Goal: Navigation & Orientation: Find specific page/section

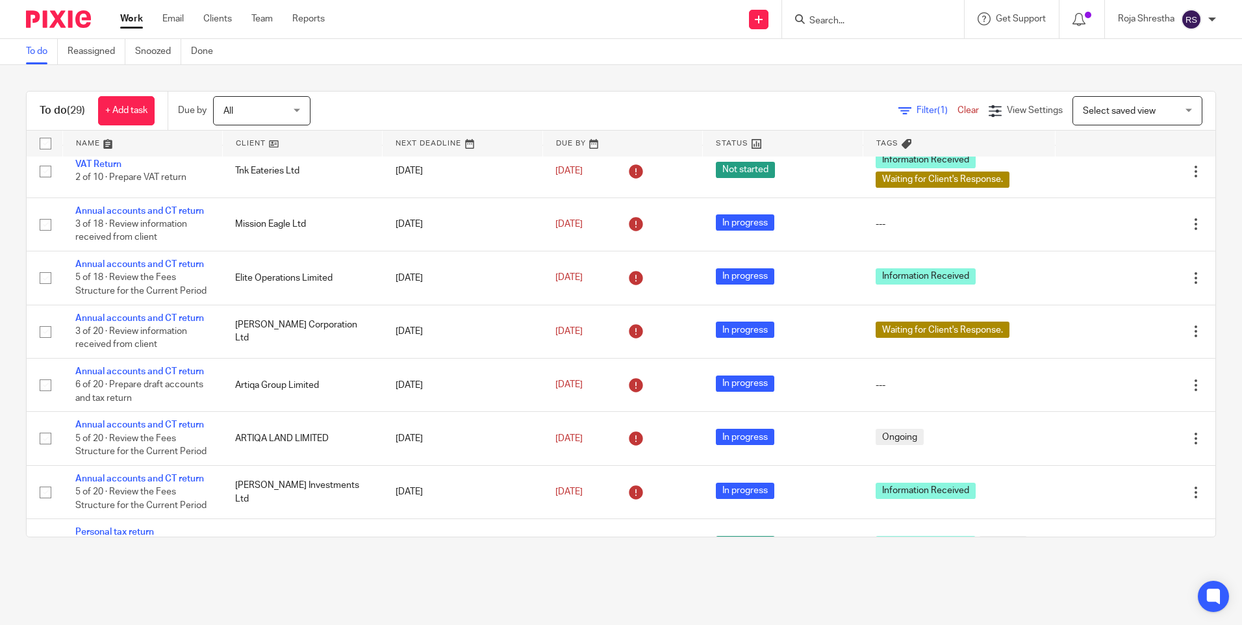
scroll to position [1004, 0]
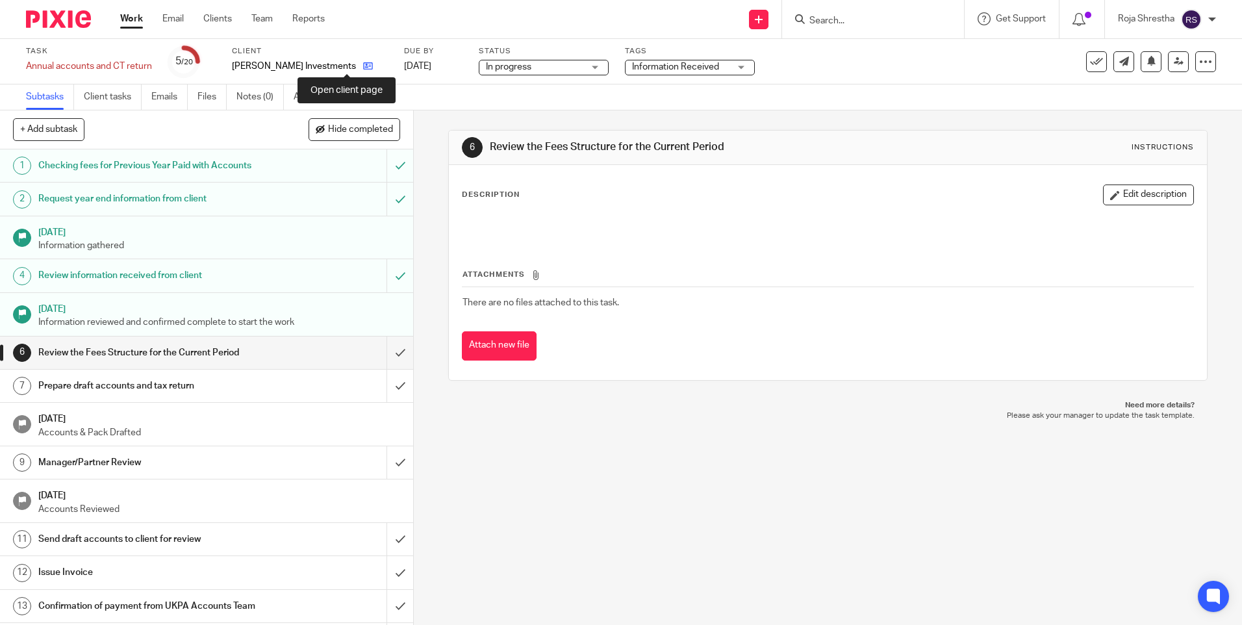
click at [363, 65] on icon at bounding box center [368, 66] width 10 height 10
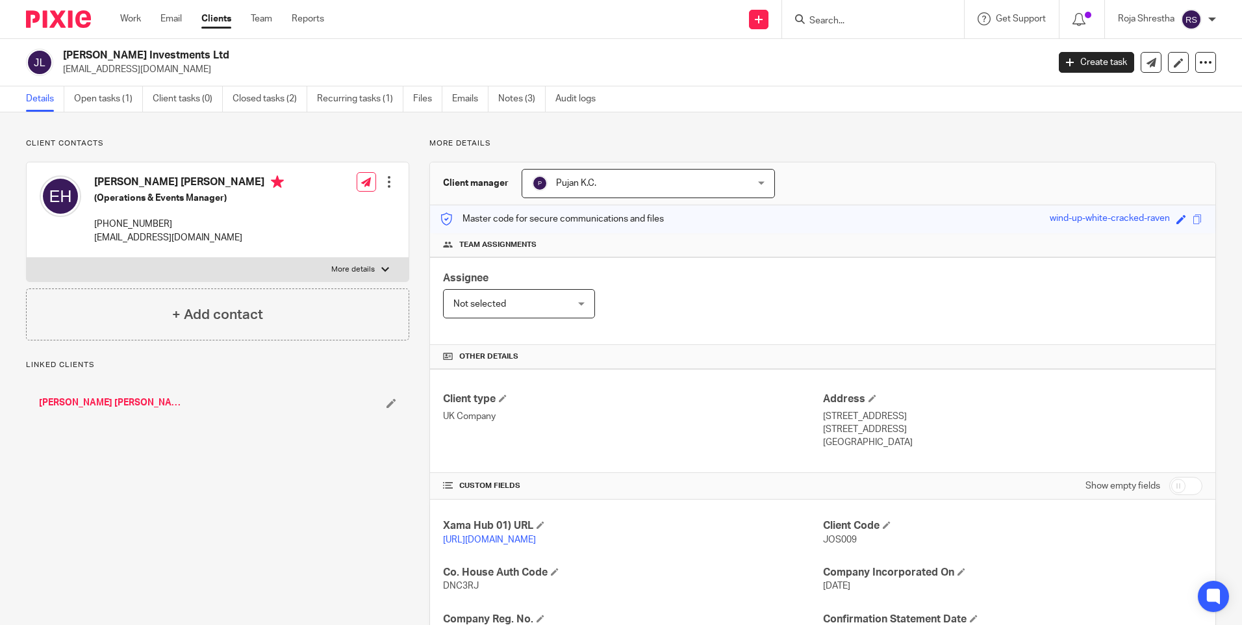
scroll to position [214, 0]
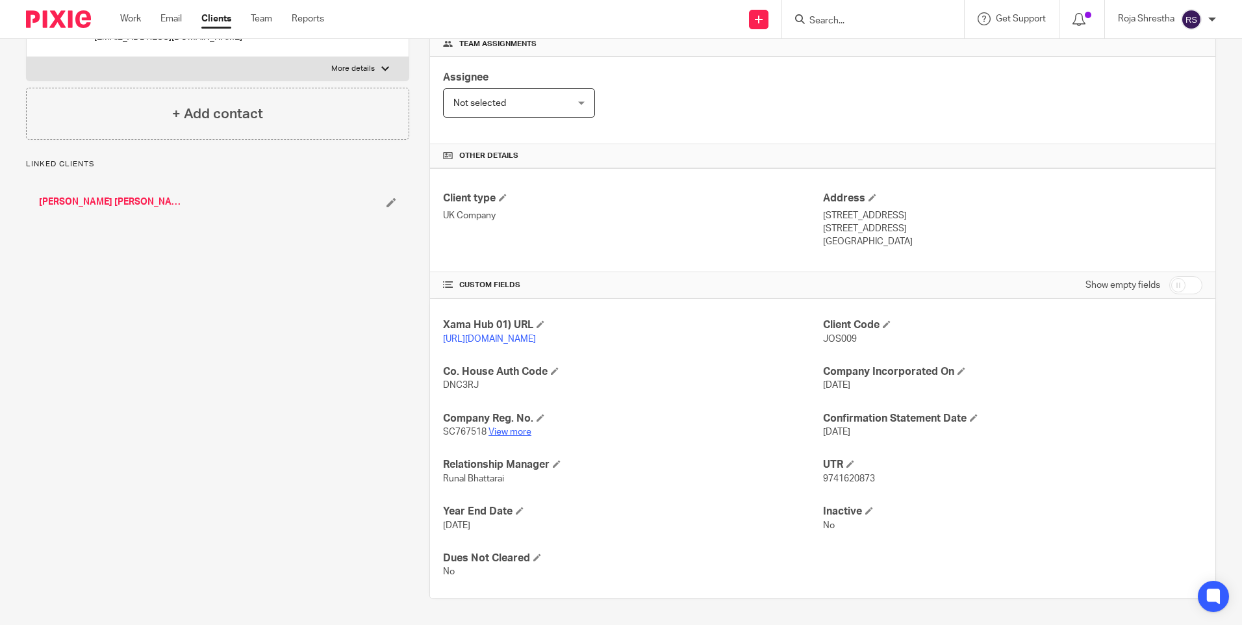
click at [522, 431] on link "View more" at bounding box center [510, 432] width 43 height 9
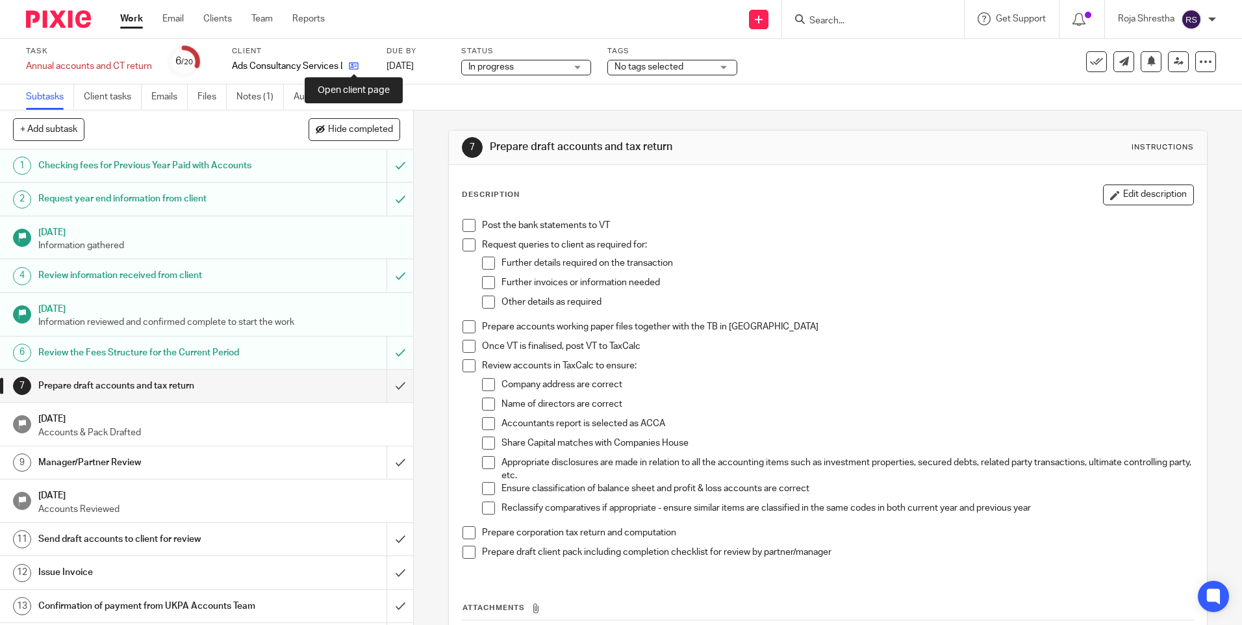
click at [358, 64] on icon at bounding box center [354, 66] width 10 height 10
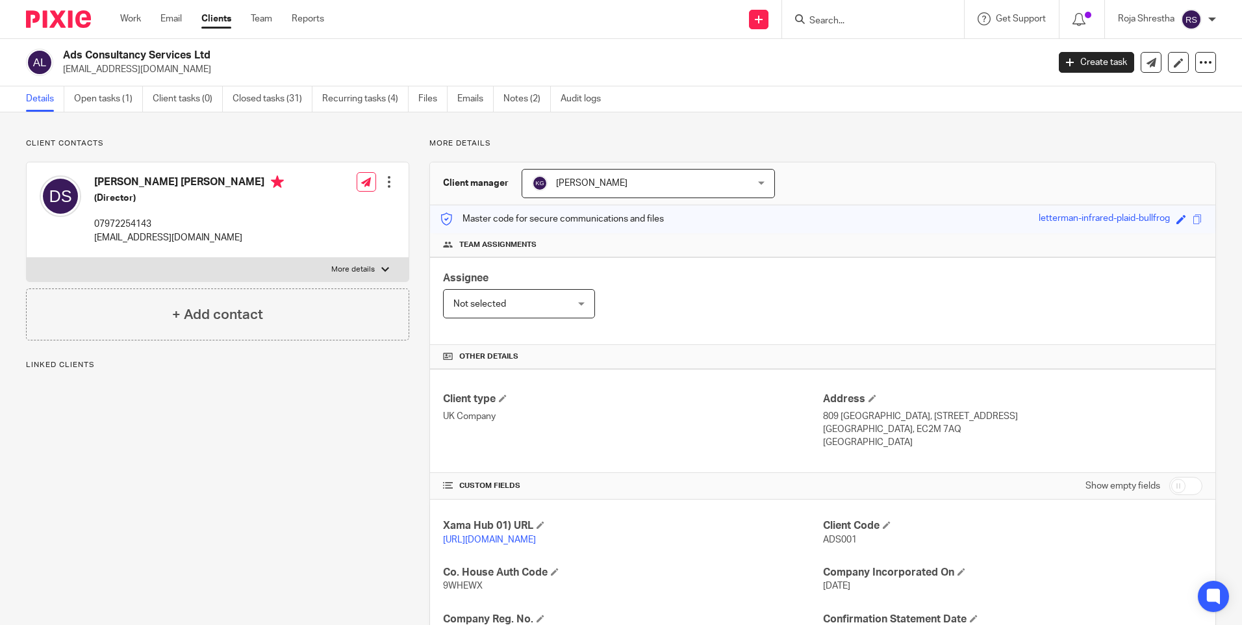
scroll to position [307, 0]
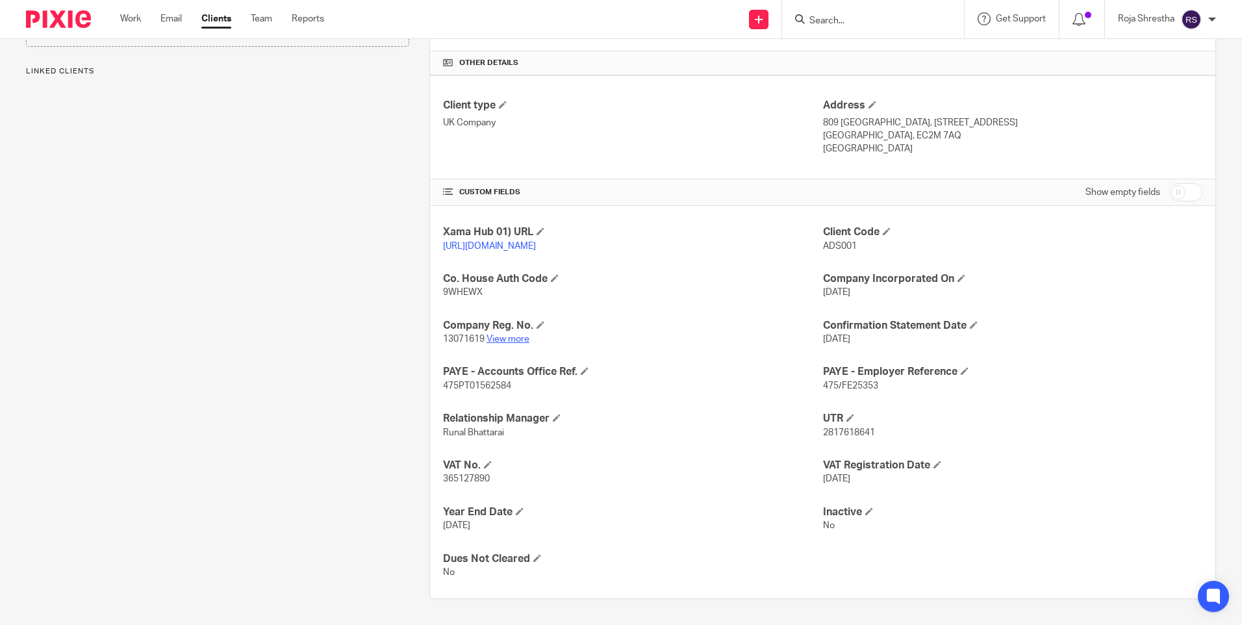
click at [520, 337] on link "View more" at bounding box center [508, 339] width 43 height 9
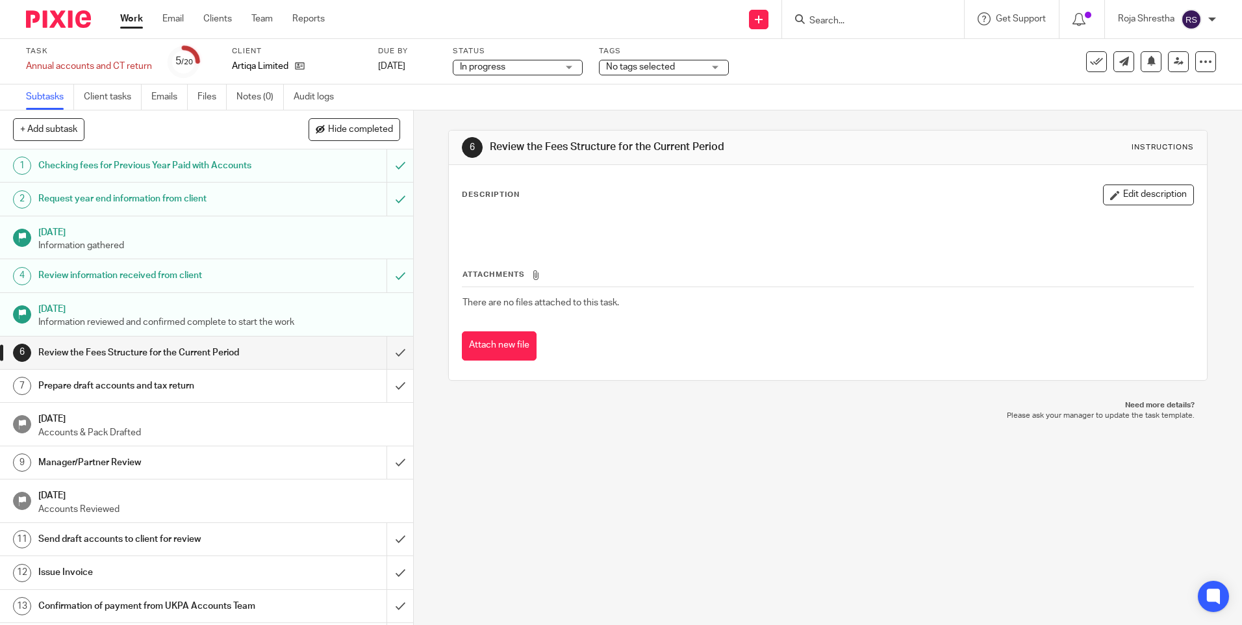
click at [306, 68] on div "Artiqa Limited" at bounding box center [297, 66] width 130 height 13
click at [298, 70] on icon at bounding box center [300, 66] width 10 height 10
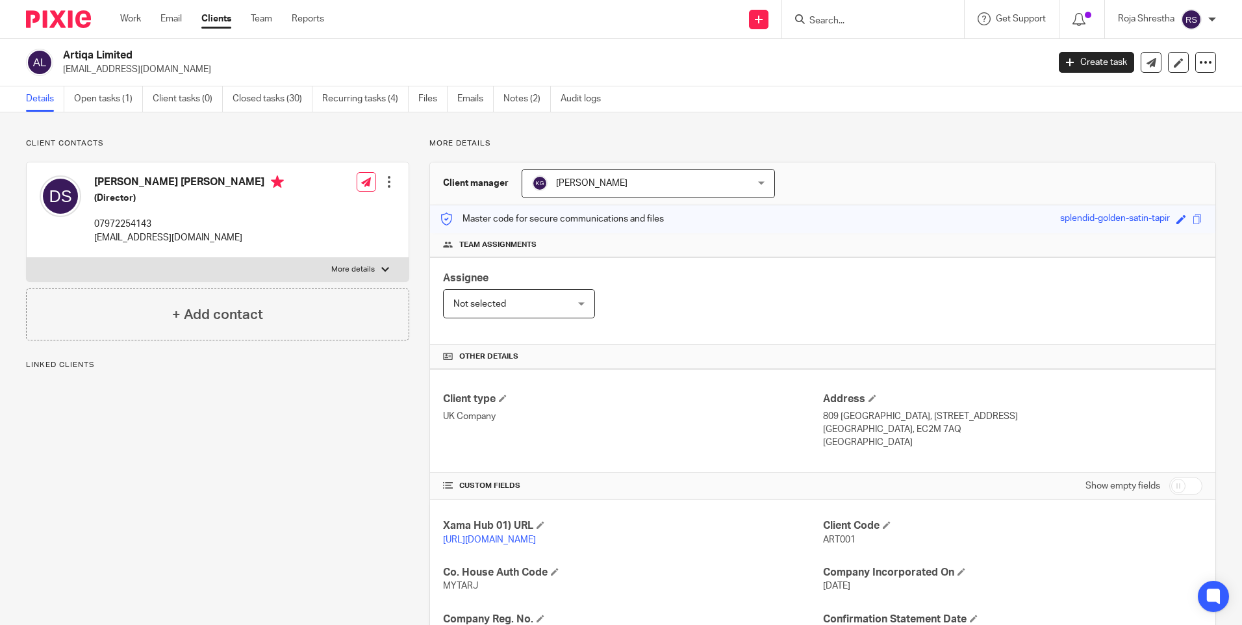
scroll to position [260, 0]
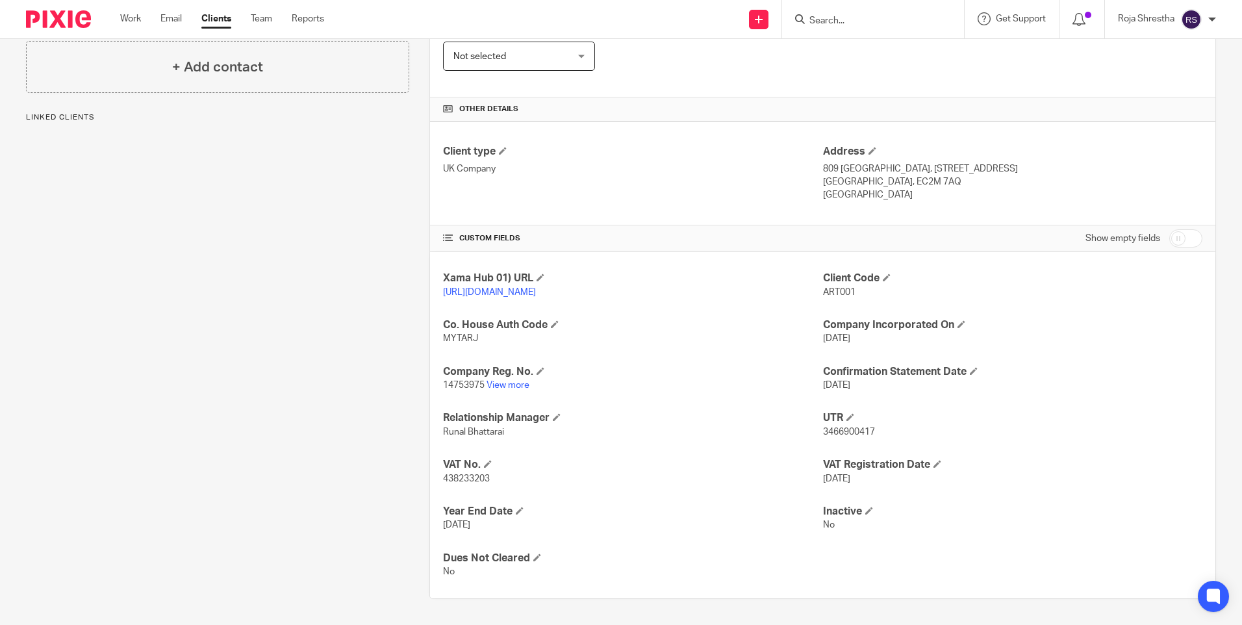
click at [511, 390] on link "View more" at bounding box center [508, 385] width 43 height 9
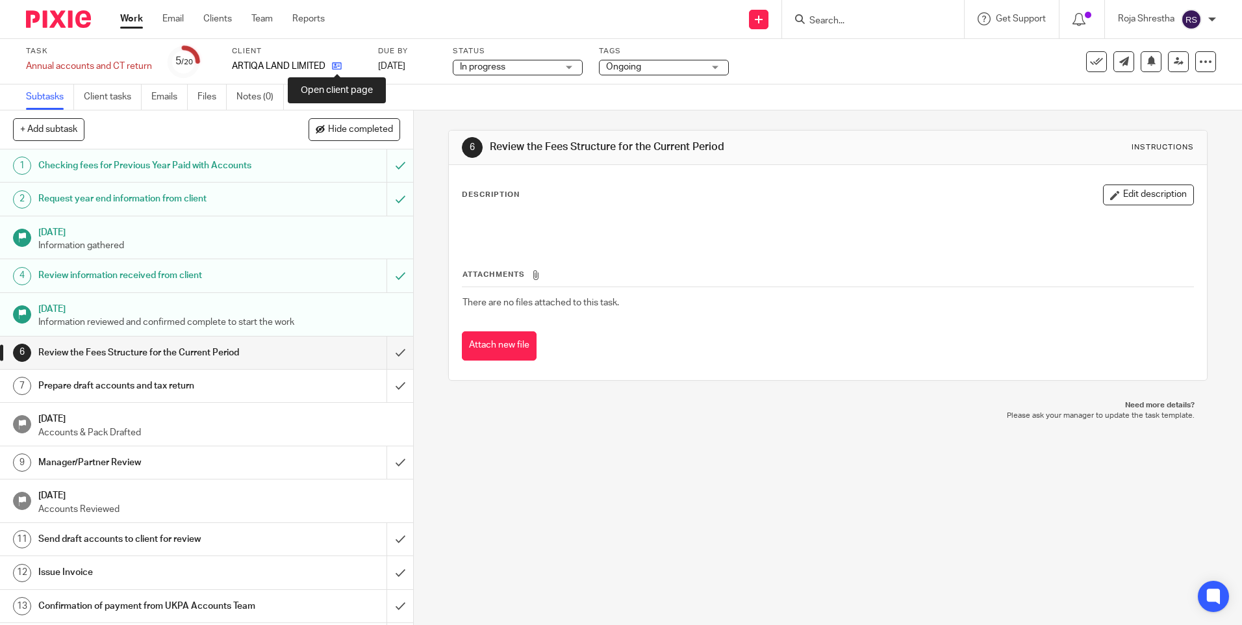
click at [337, 66] on icon at bounding box center [337, 66] width 10 height 10
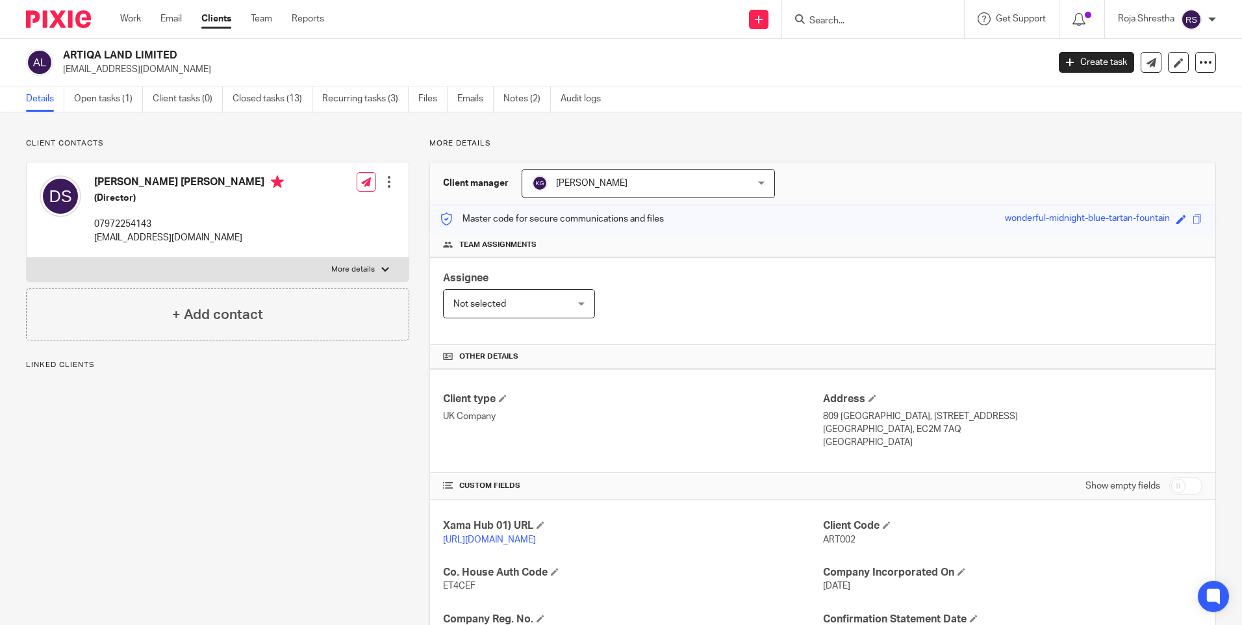
scroll to position [214, 0]
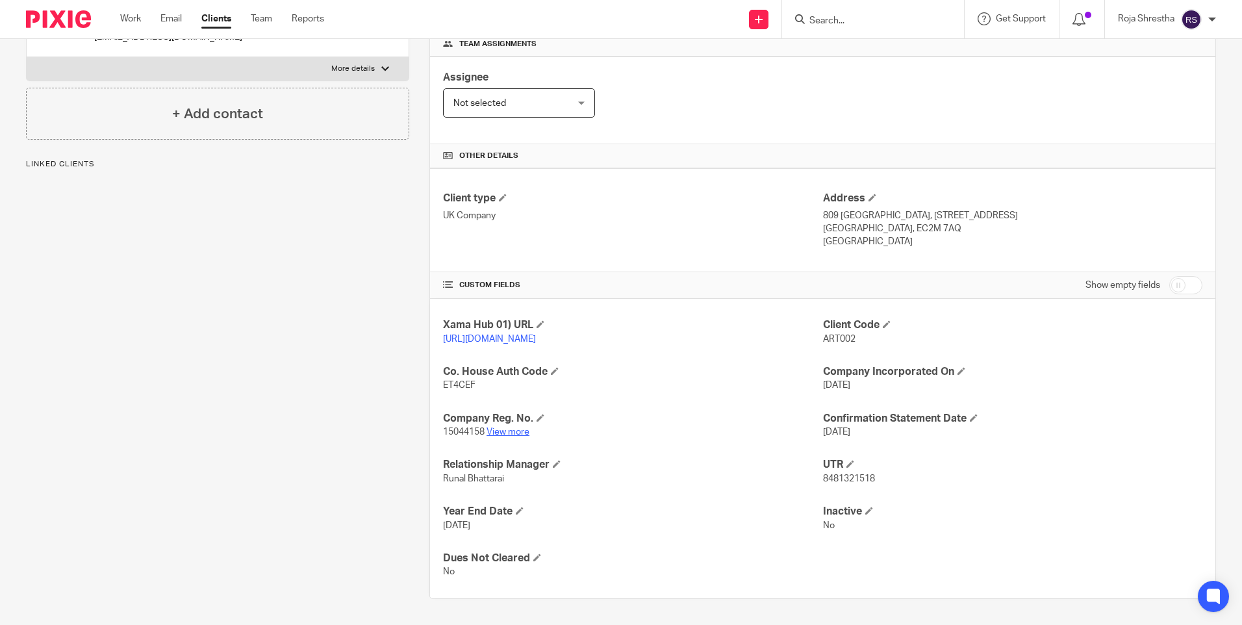
click at [508, 428] on link "View more" at bounding box center [508, 432] width 43 height 9
click at [514, 433] on link "View more" at bounding box center [508, 432] width 43 height 9
